Goal: Information Seeking & Learning: Learn about a topic

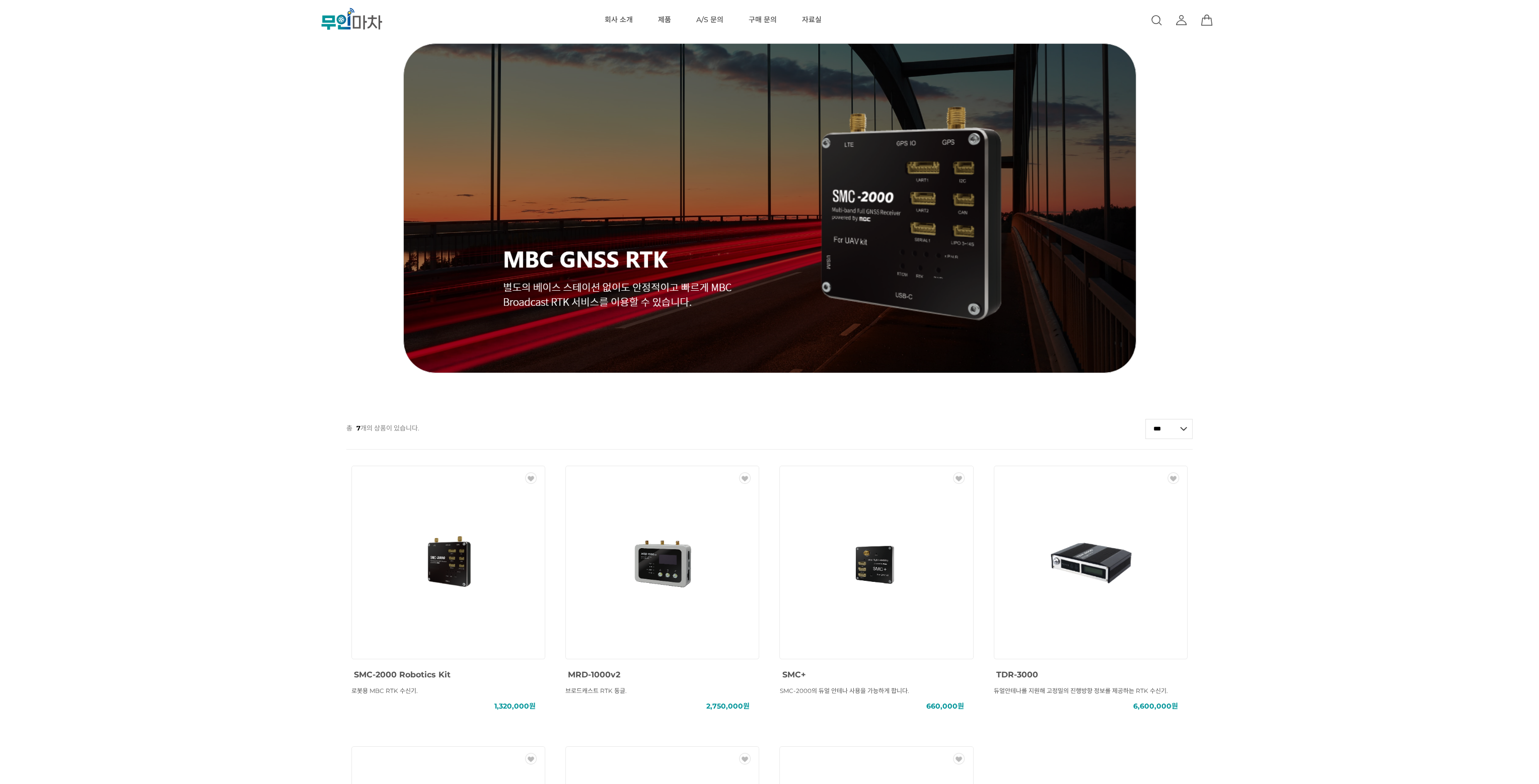
click at [250, 560] on div "MBC GNSS RTK () MBC GNSS INS () MBC GNSS 측량/IoT () ANTENNA () SOLUTION () 총 7 개…" at bounding box center [770, 536] width 1539 height 1073
click at [594, 691] on span "브로드캐스트 RTK 동글." at bounding box center [596, 691] width 61 height 8
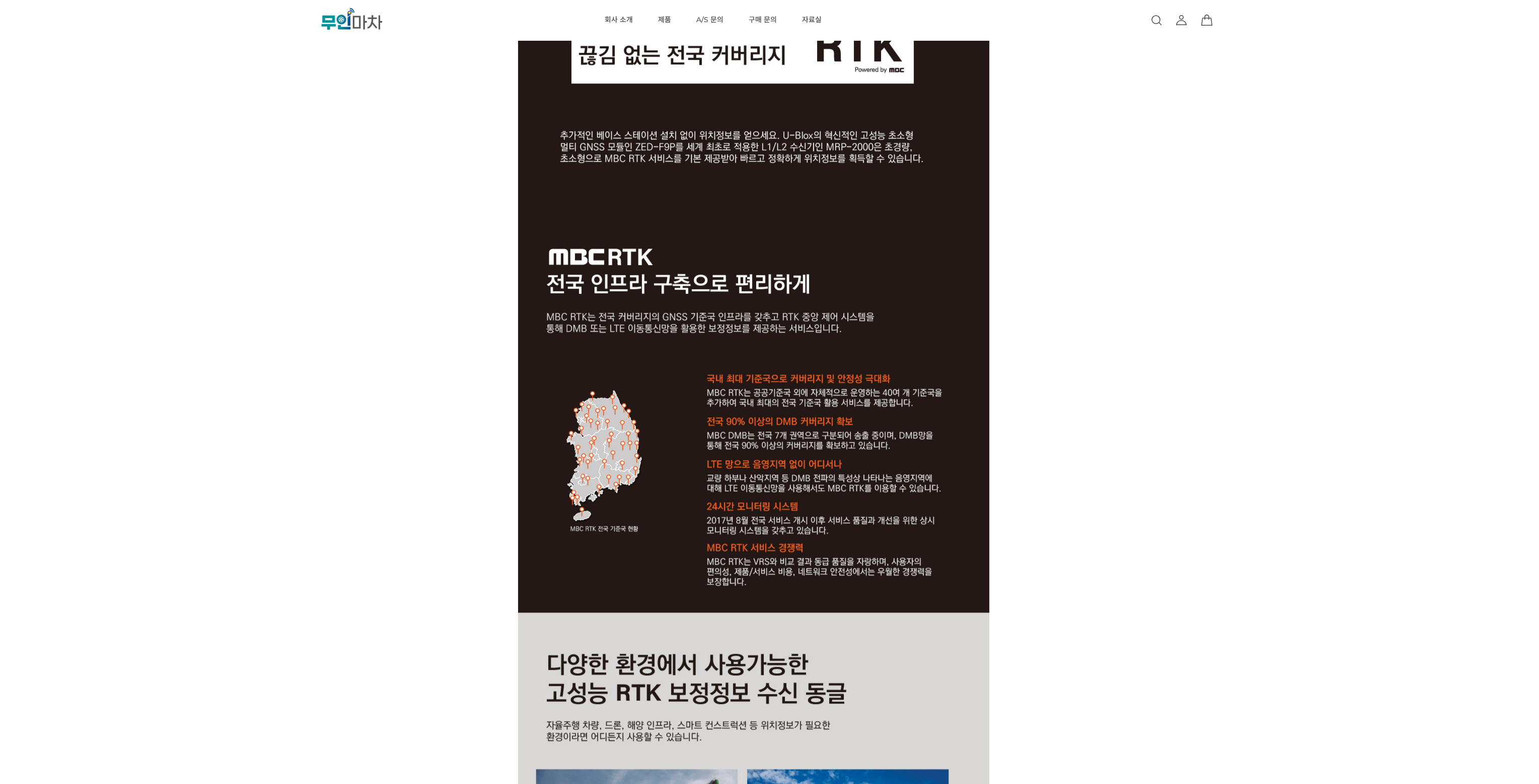
scroll to position [1510, 0]
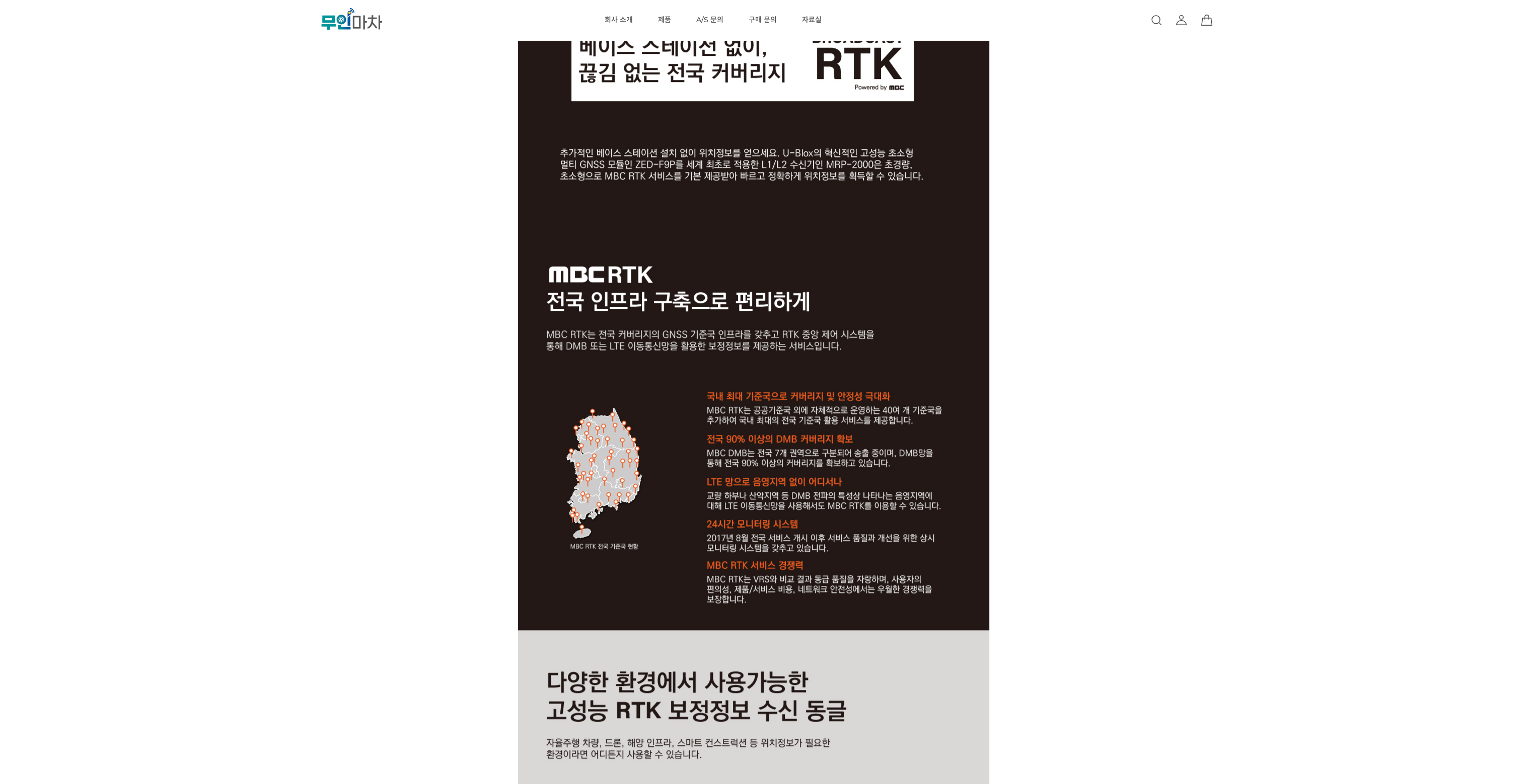
drag, startPoint x: 1124, startPoint y: 732, endPoint x: 984, endPoint y: 726, distance: 140.1
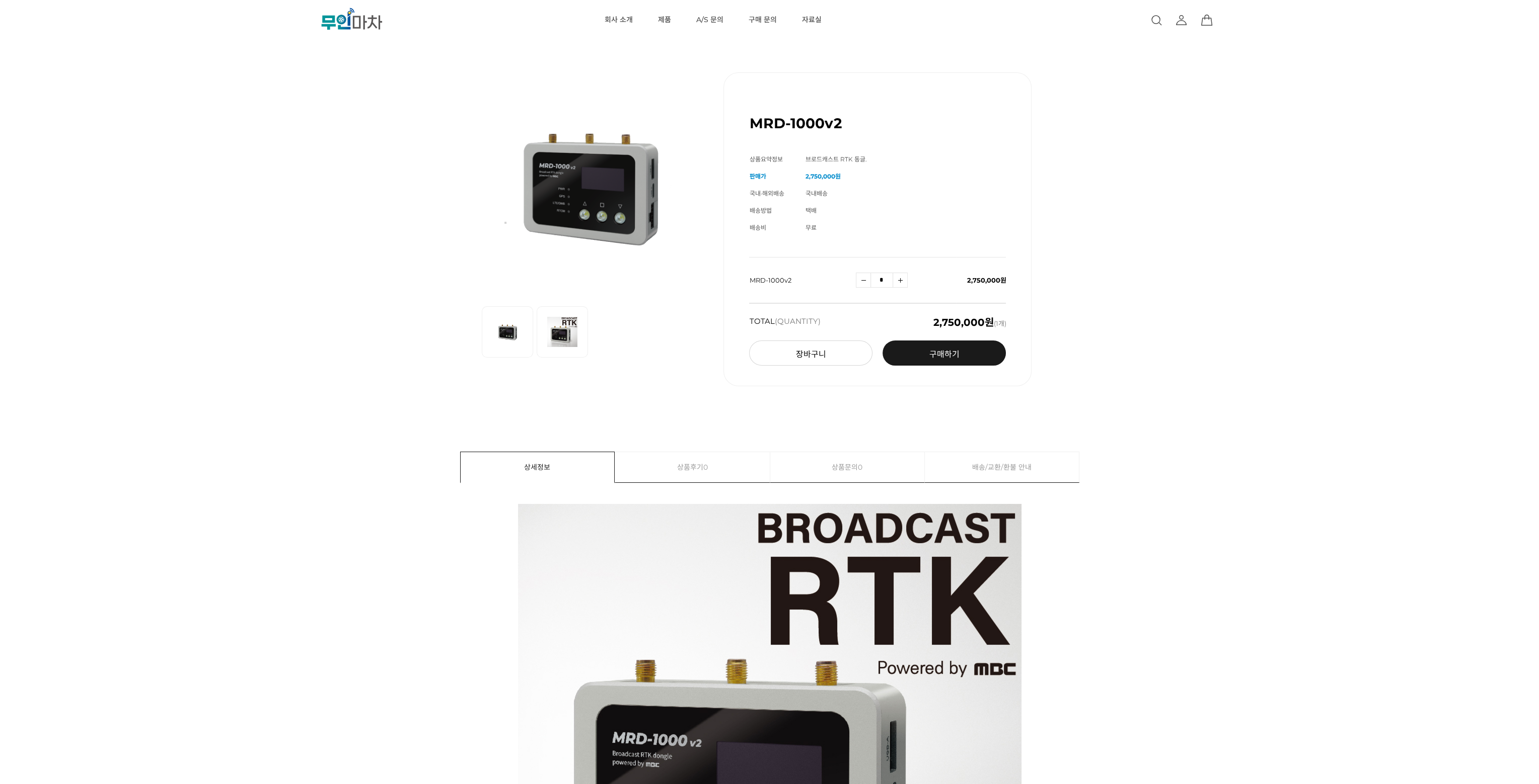
scroll to position [0, 0]
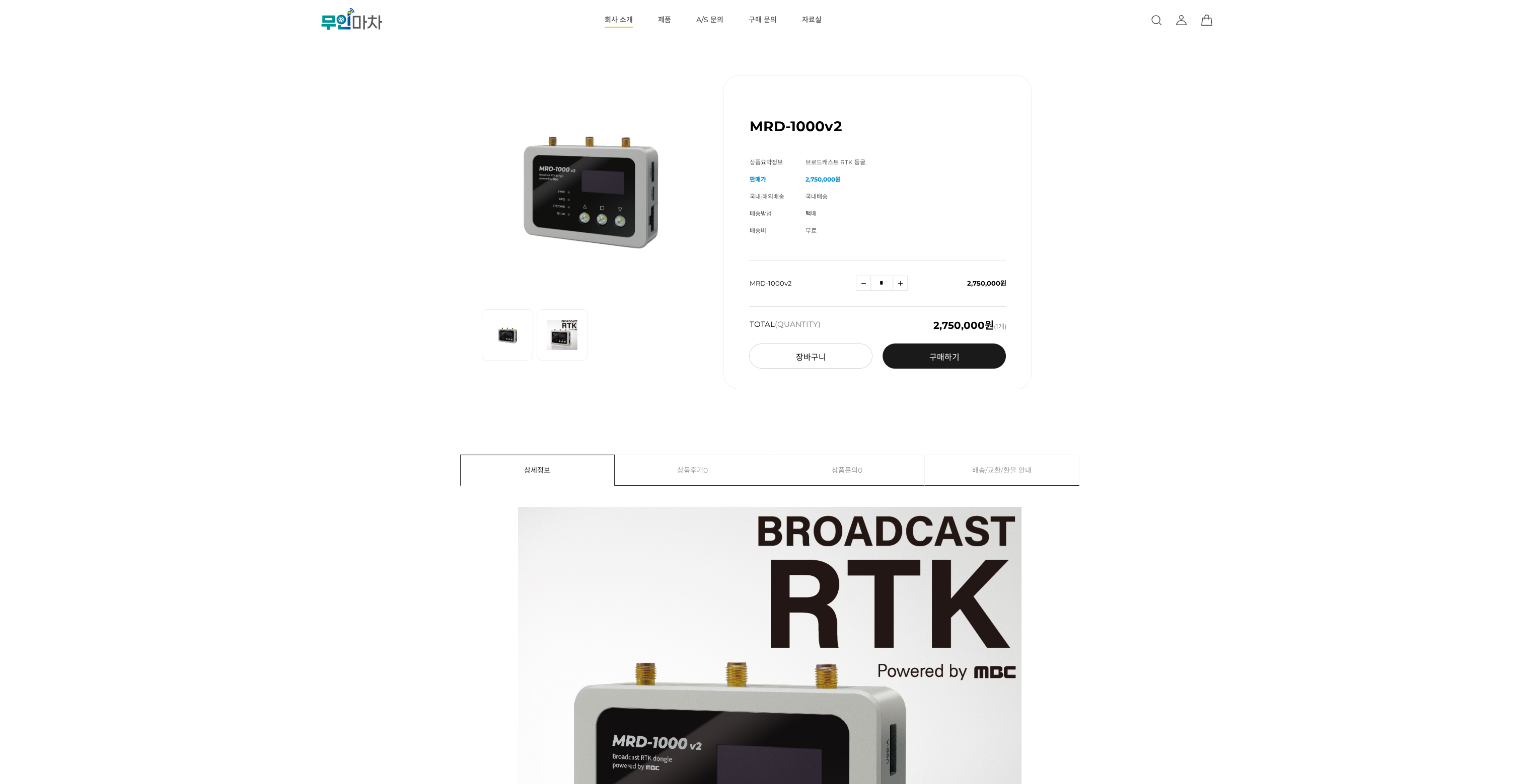
click at [623, 19] on link "회사 소개" at bounding box center [619, 20] width 28 height 40
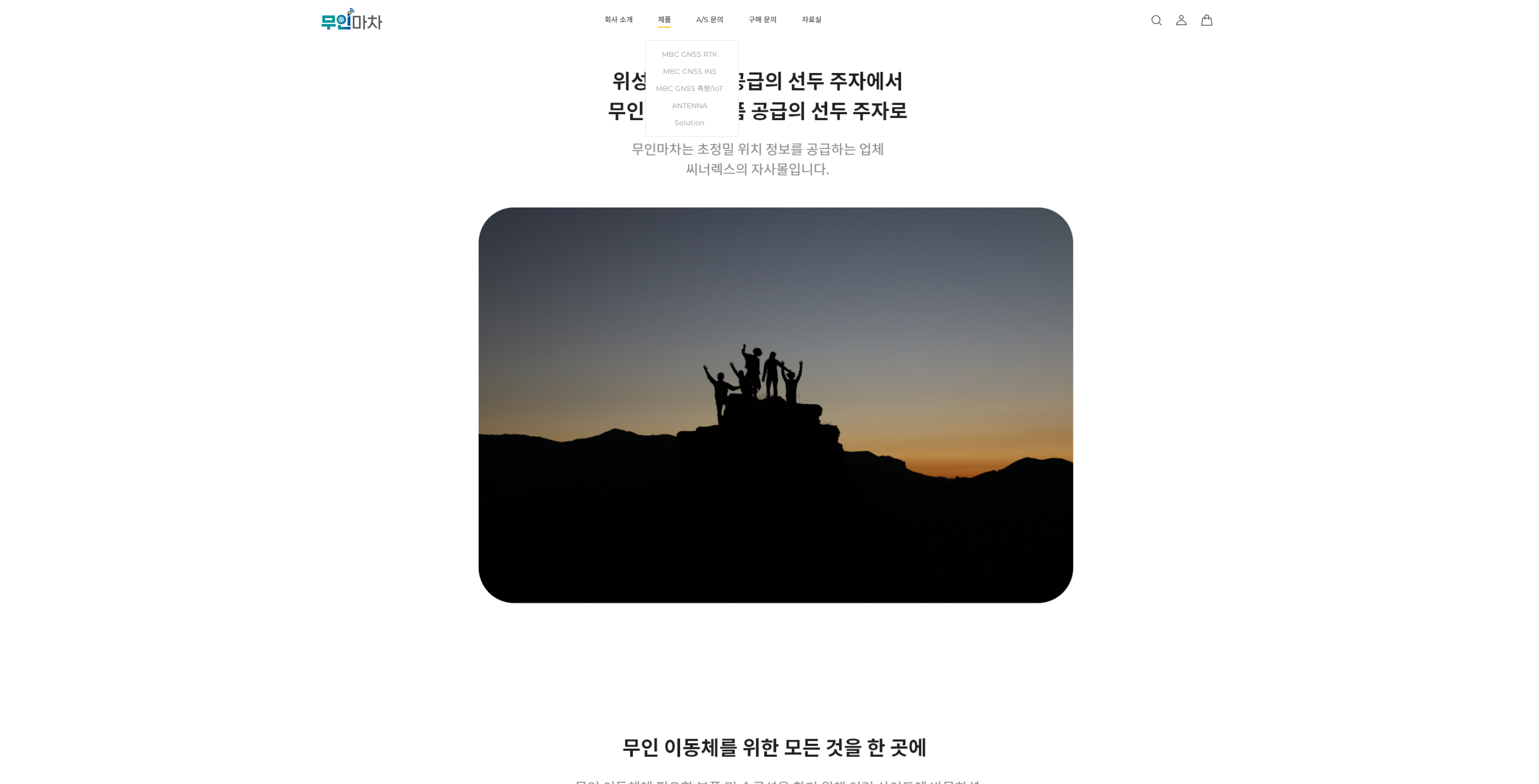
click at [666, 20] on link "제품" at bounding box center [665, 20] width 13 height 40
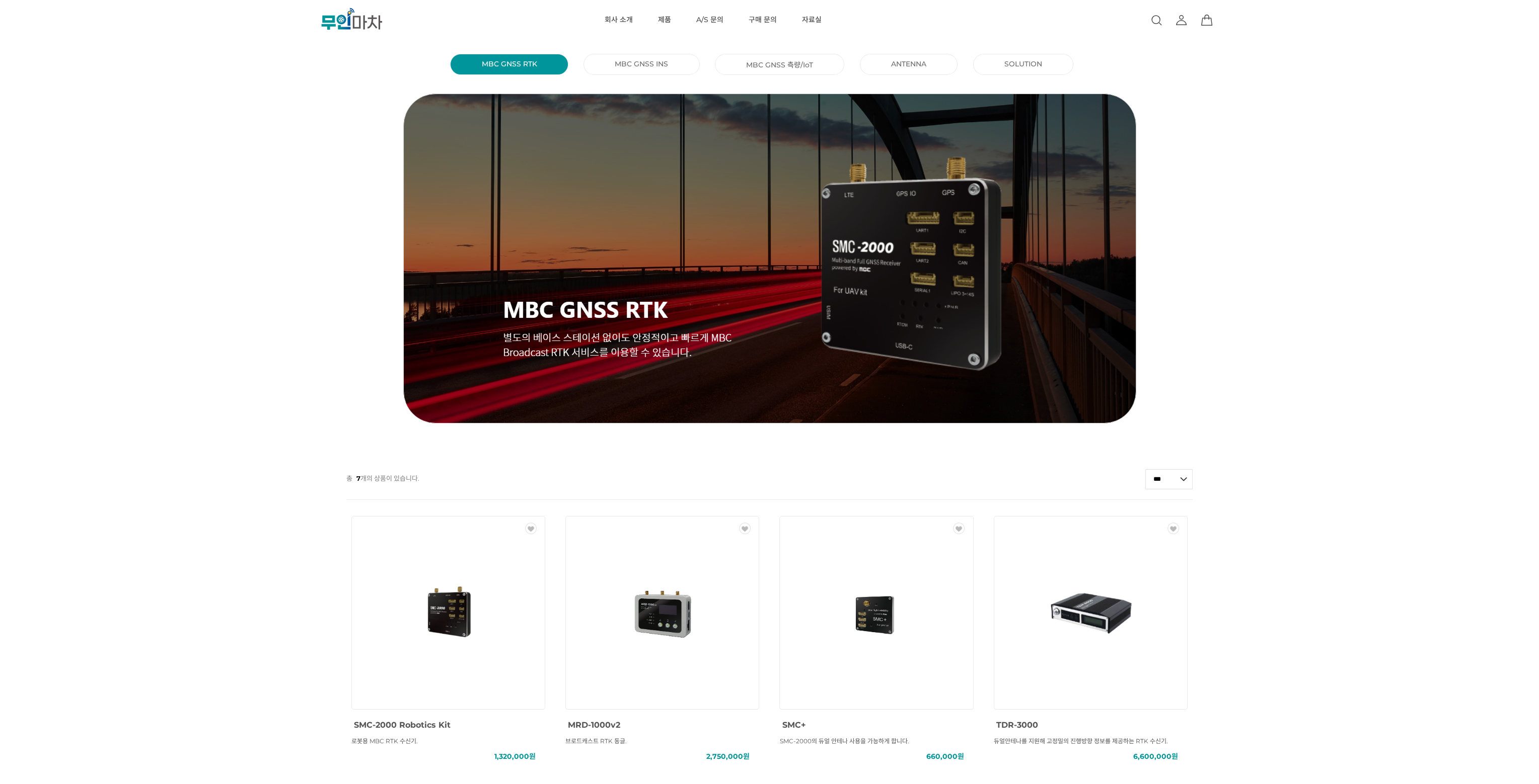
click at [289, 103] on div "MBC GNSS RTK () MBC GNSS INS () MBC GNSS 측량/IoT () ANTENNA () SOLUTION () 총 7 개…" at bounding box center [770, 586] width 1539 height 1073
